Goal: Task Accomplishment & Management: Manage account settings

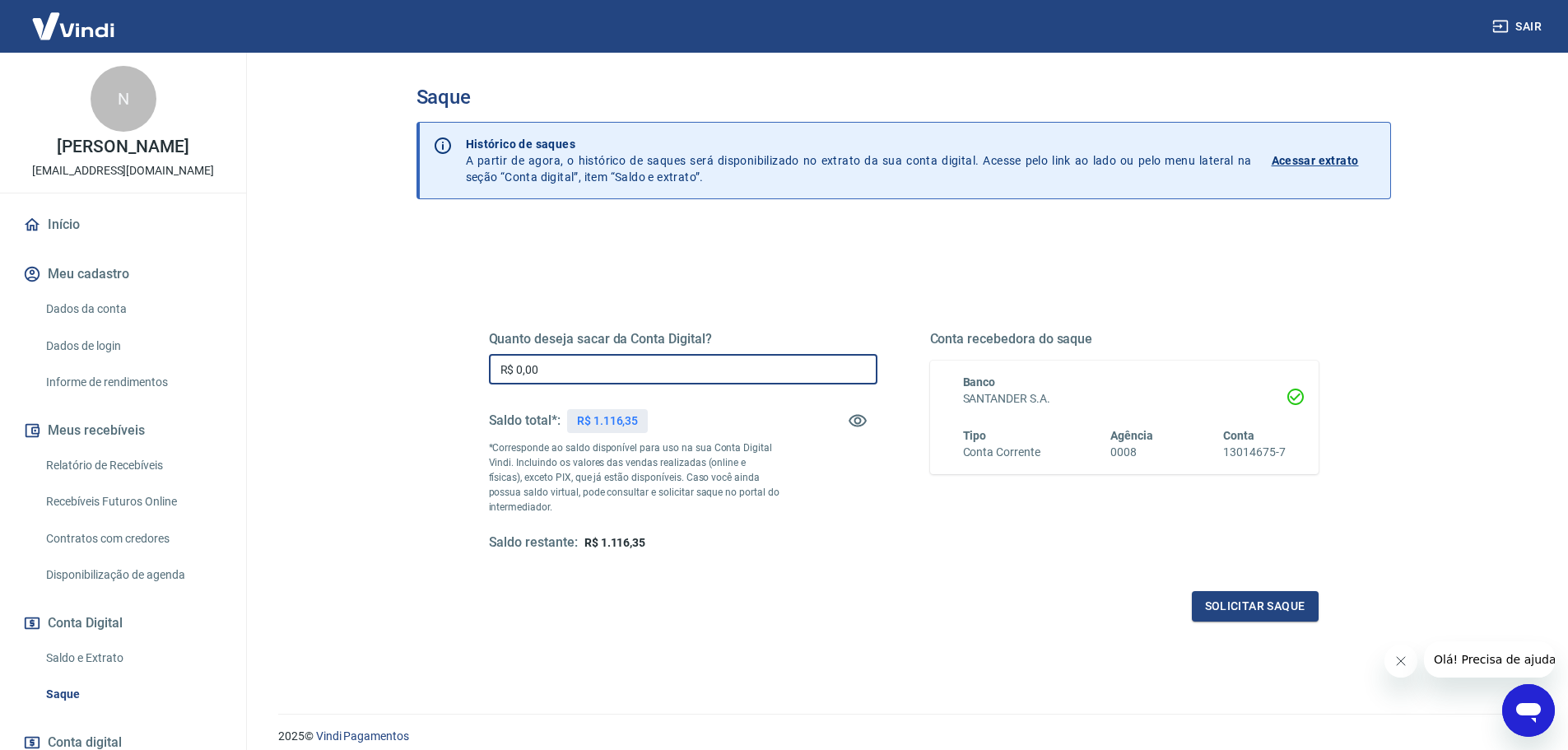
click at [588, 370] on input "R$ 0,00" at bounding box center [684, 369] width 389 height 30
type input "R$ 1.116,00"
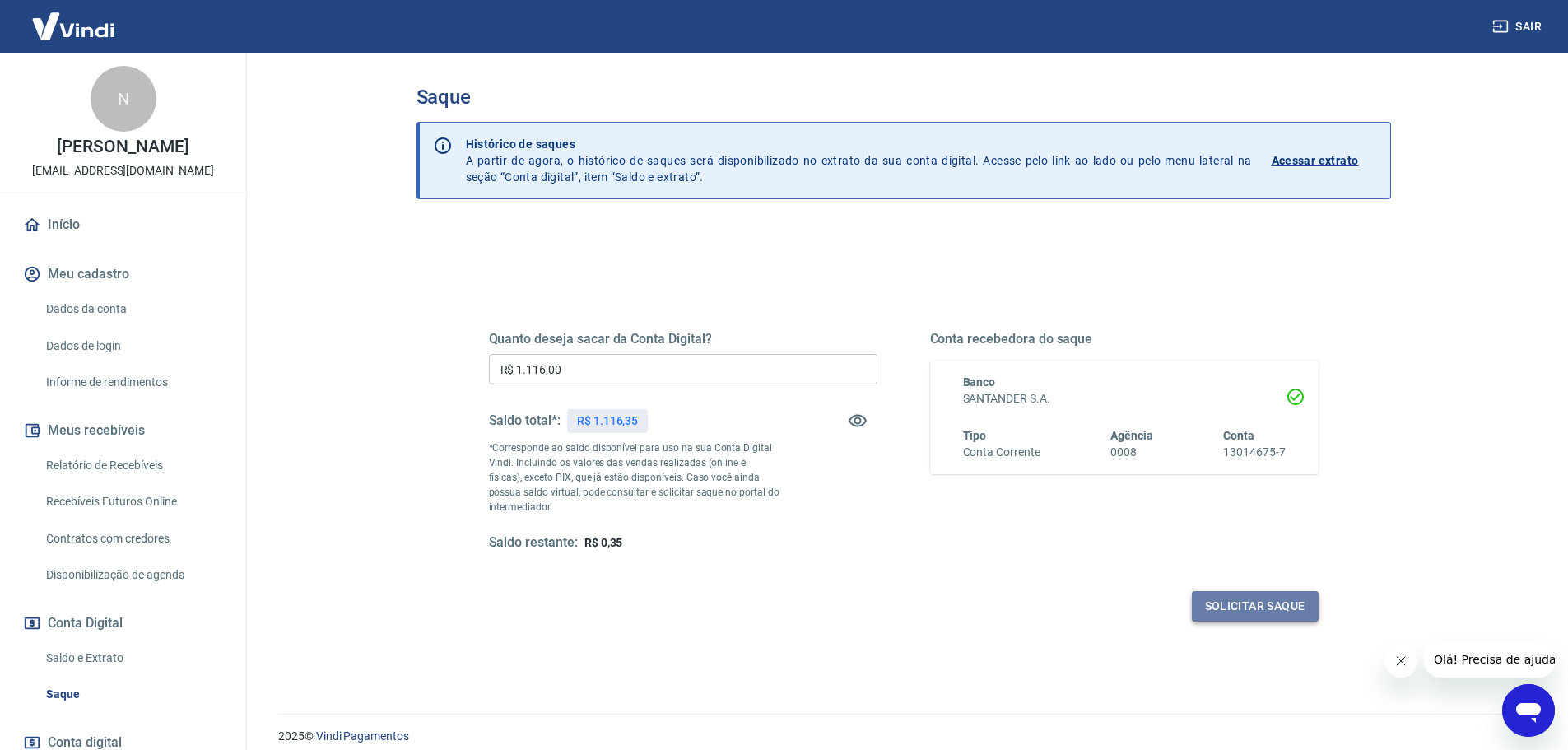
click at [1246, 597] on button "Solicitar saque" at bounding box center [1255, 606] width 127 height 30
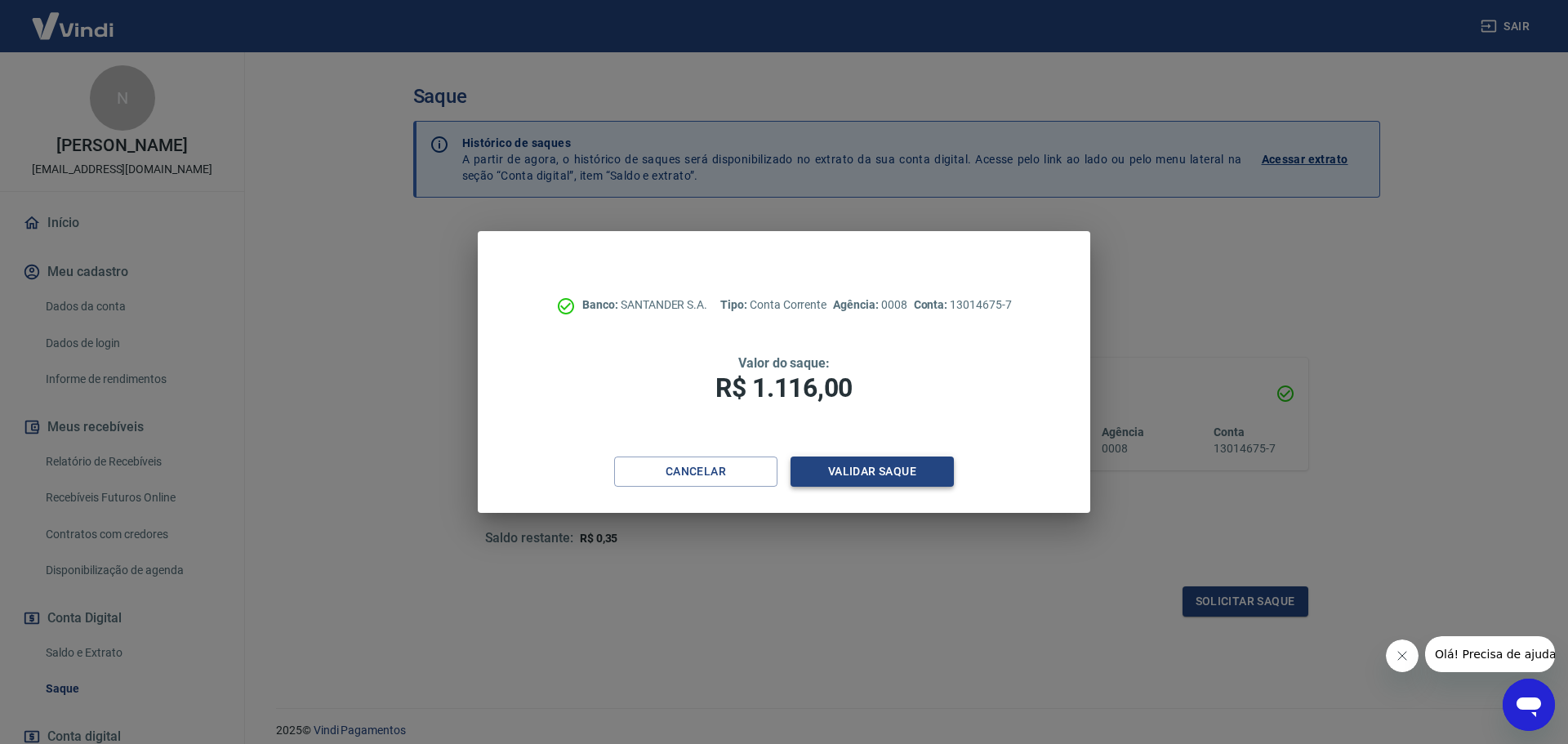
click at [853, 465] on button "Validar saque" at bounding box center [872, 471] width 163 height 30
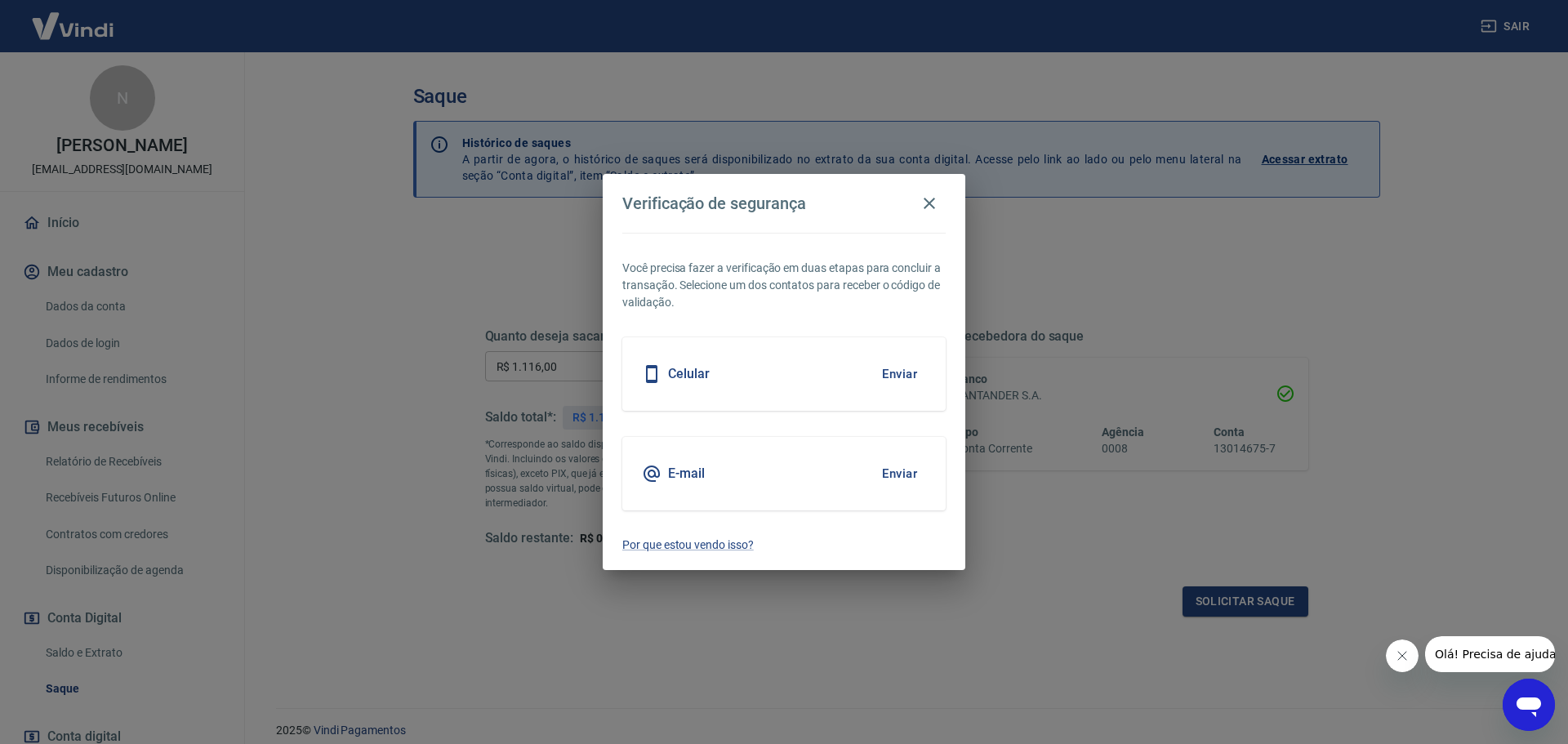
click at [910, 472] on button "Enviar" at bounding box center [899, 473] width 53 height 34
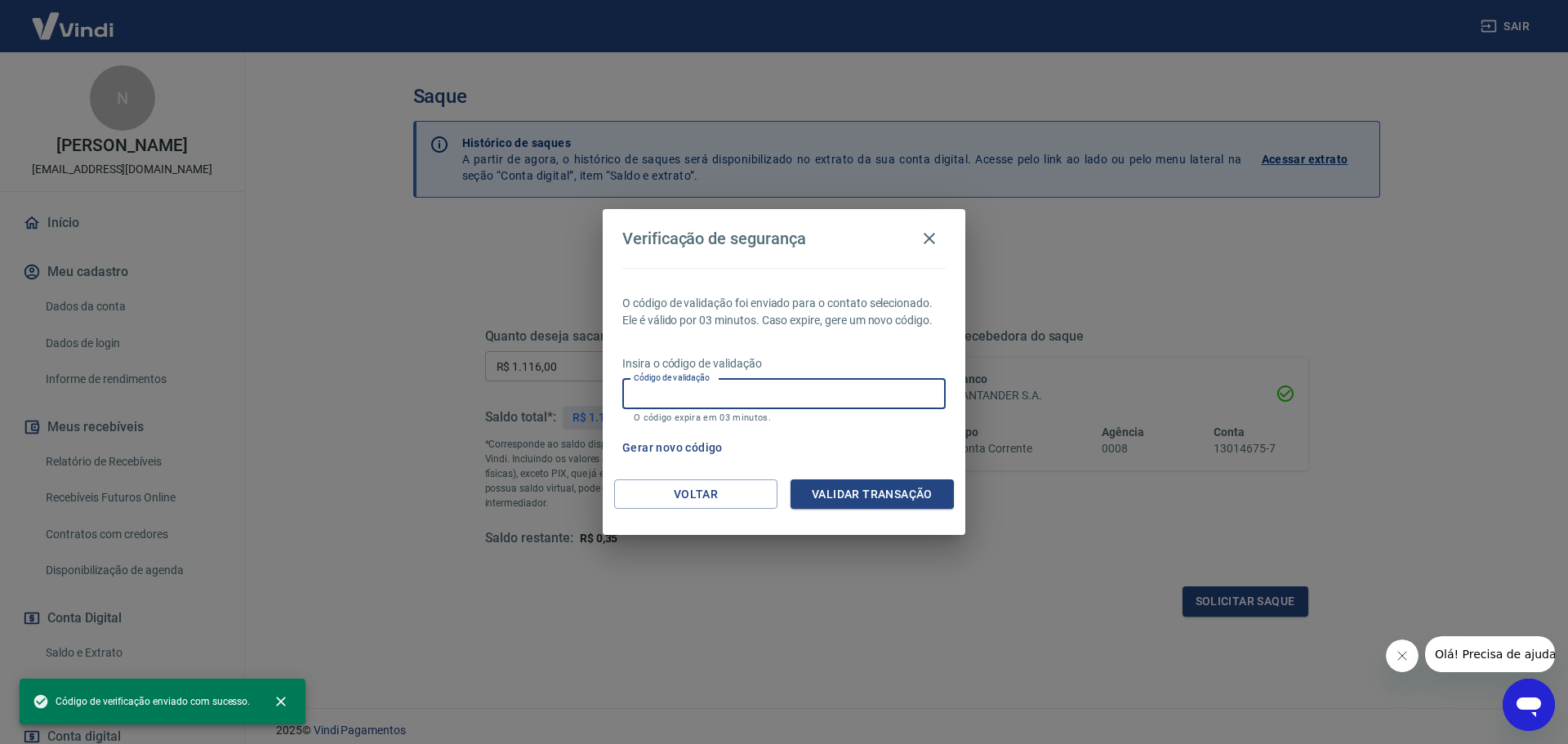
click at [744, 392] on input "Código de validação" at bounding box center [784, 393] width 323 height 30
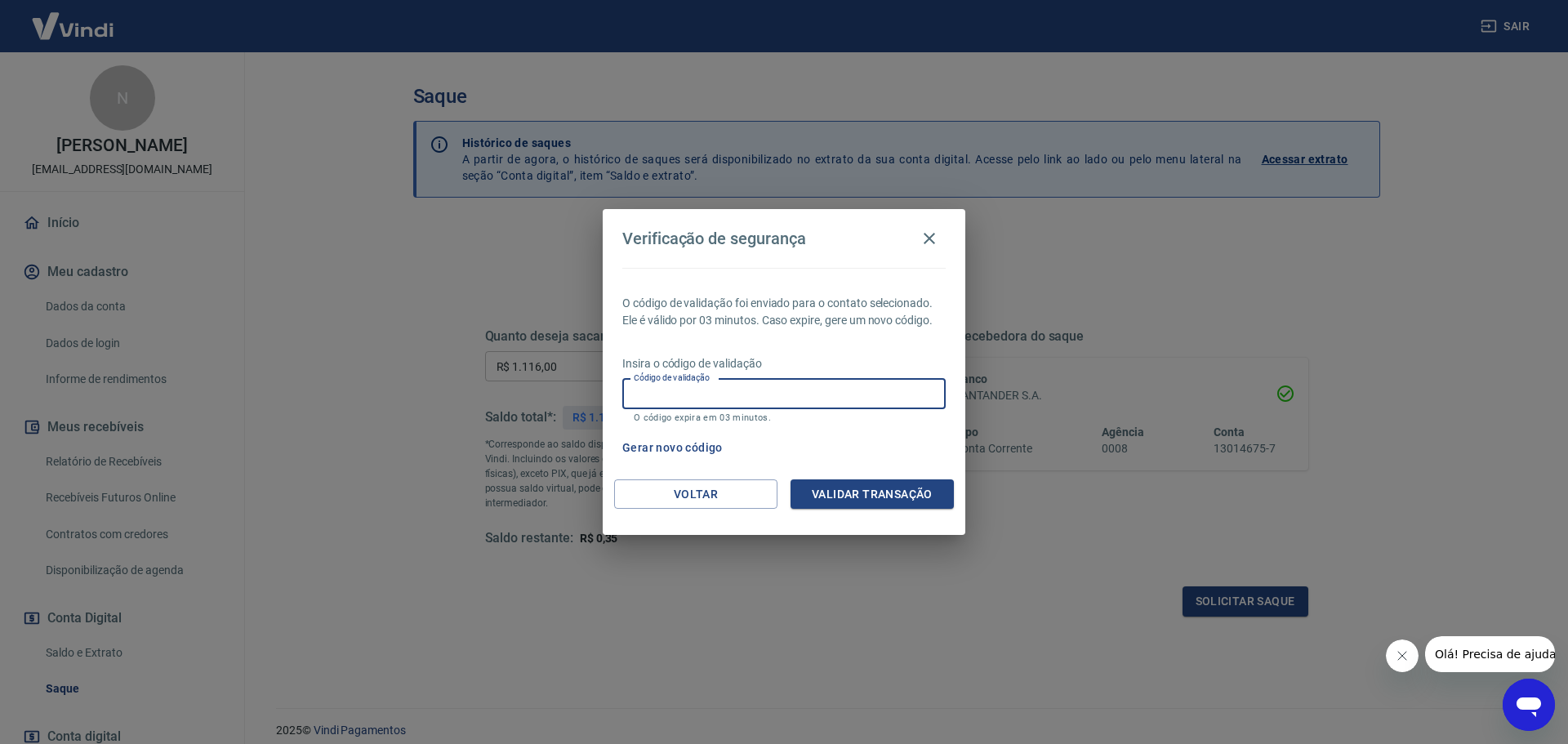
paste input "659512"
type input "659512"
click at [839, 492] on button "Validar transação" at bounding box center [872, 494] width 163 height 30
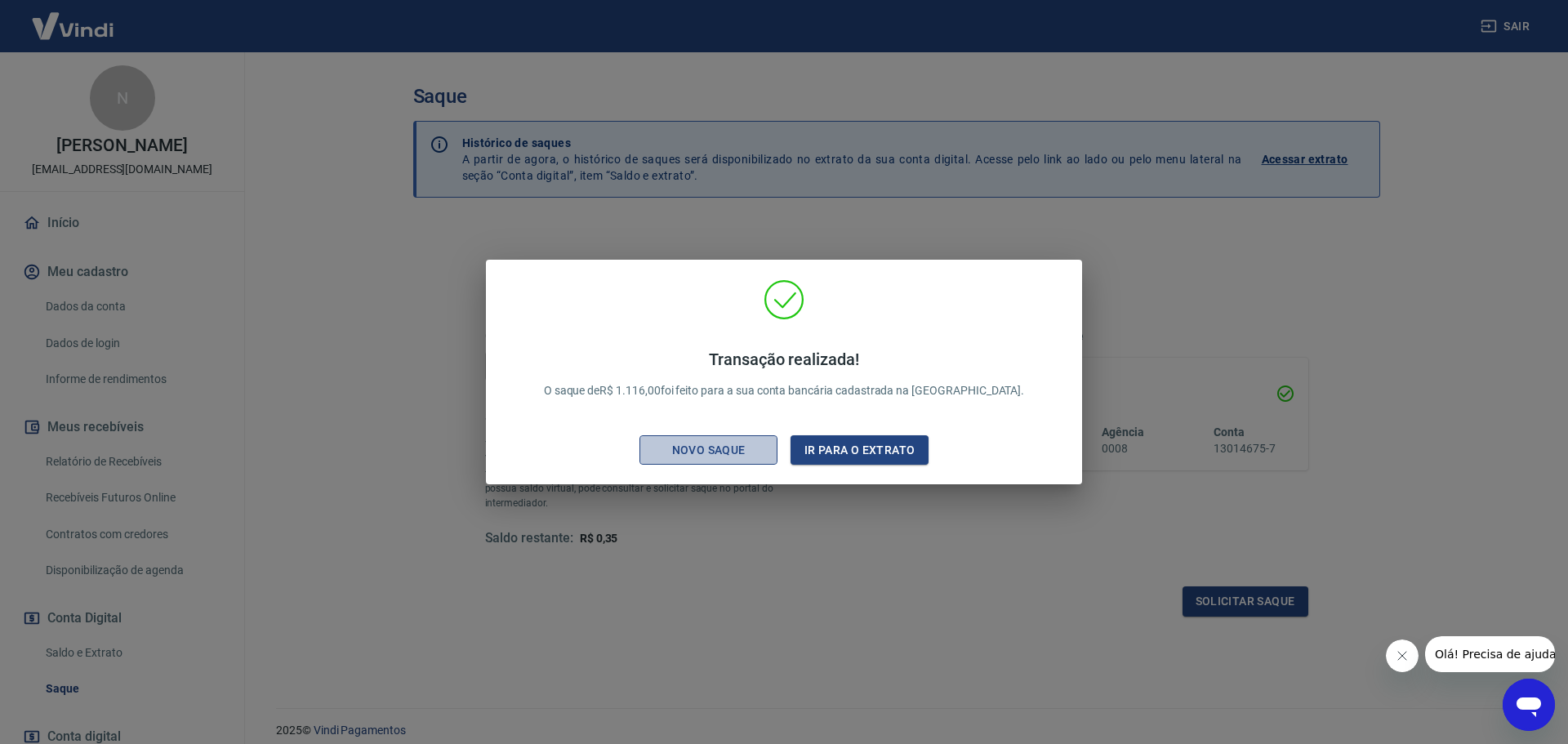
click at [719, 450] on div "Novo saque" at bounding box center [708, 450] width 112 height 21
